Goal: Transaction & Acquisition: Purchase product/service

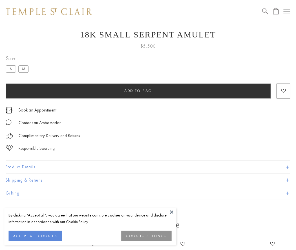
scroll to position [23, 0]
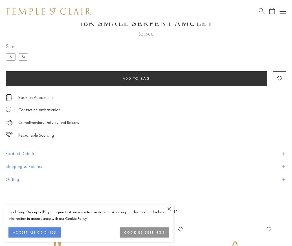
click at [136, 78] on span "Add to bag" at bounding box center [137, 78] width 28 height 5
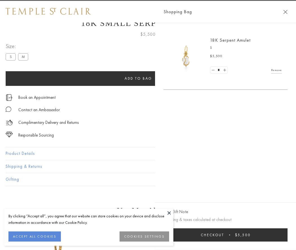
click at [282, 235] on button "Checkout $5,500" at bounding box center [226, 235] width 124 height 13
